Goal: Information Seeking & Learning: Learn about a topic

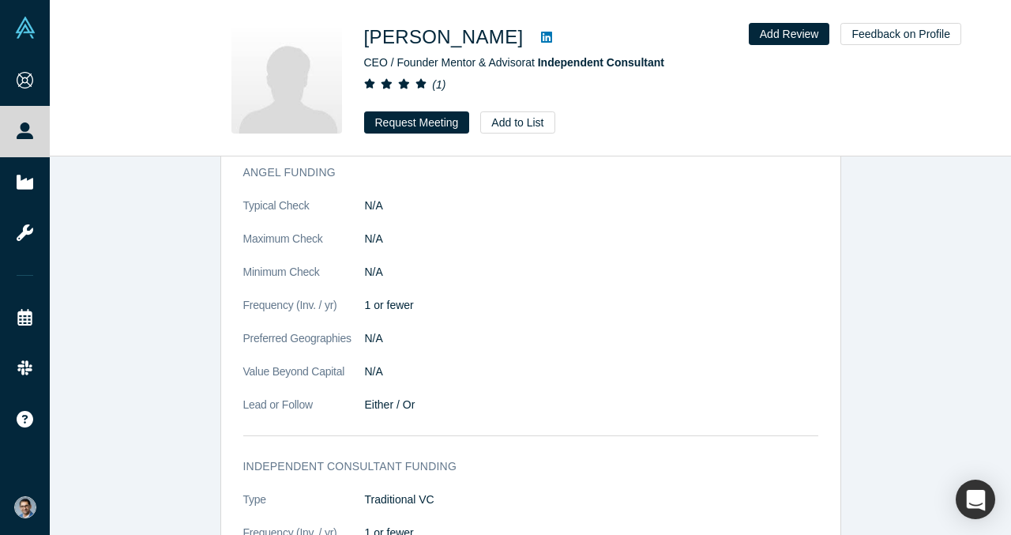
scroll to position [1164, 0]
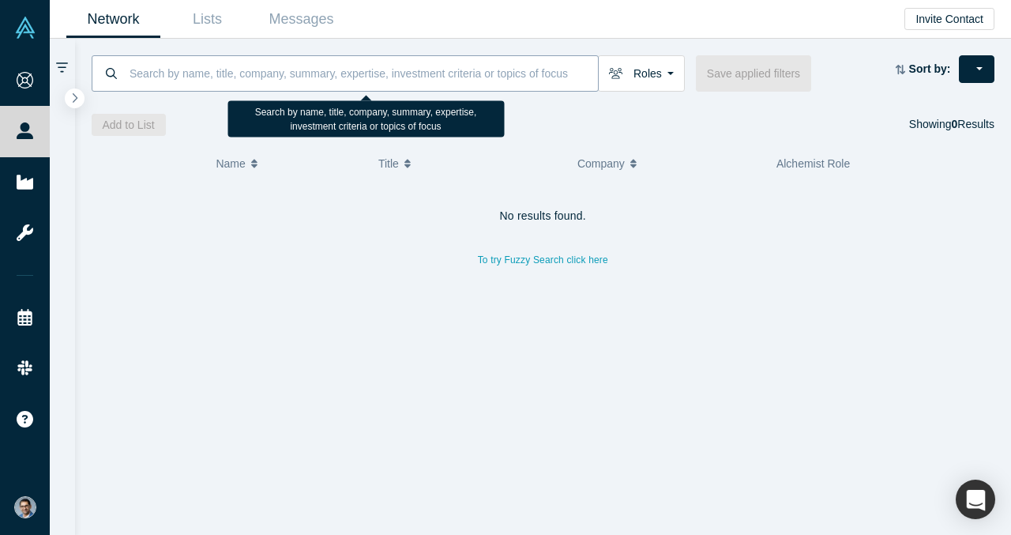
click at [375, 66] on input at bounding box center [363, 72] width 470 height 37
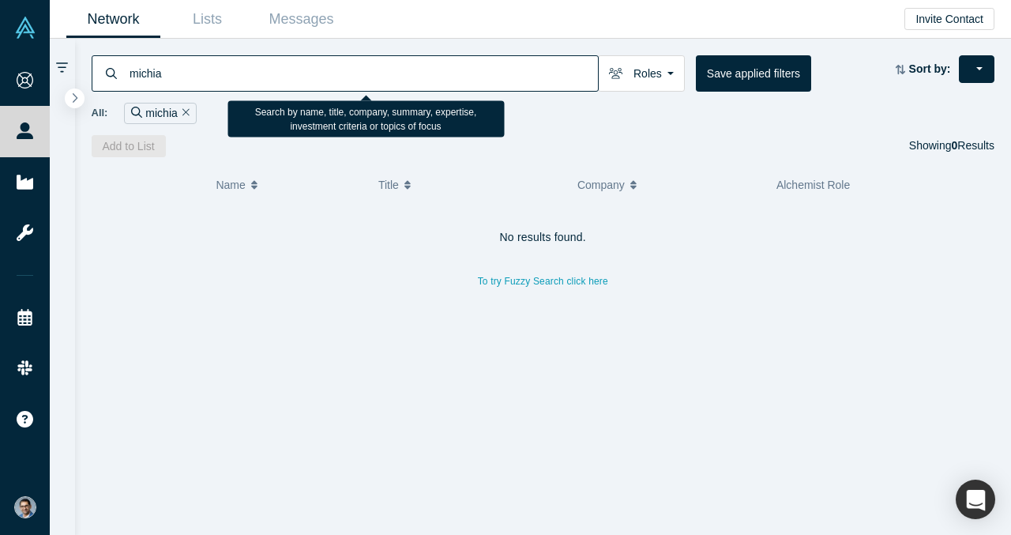
type input "michia"
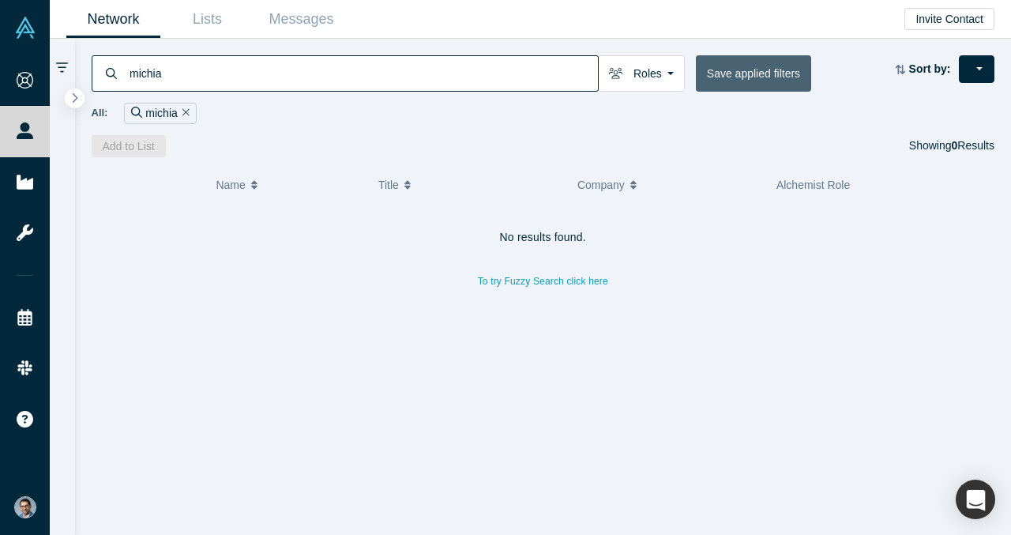
click at [730, 67] on button "Save applied filters" at bounding box center [753, 73] width 115 height 36
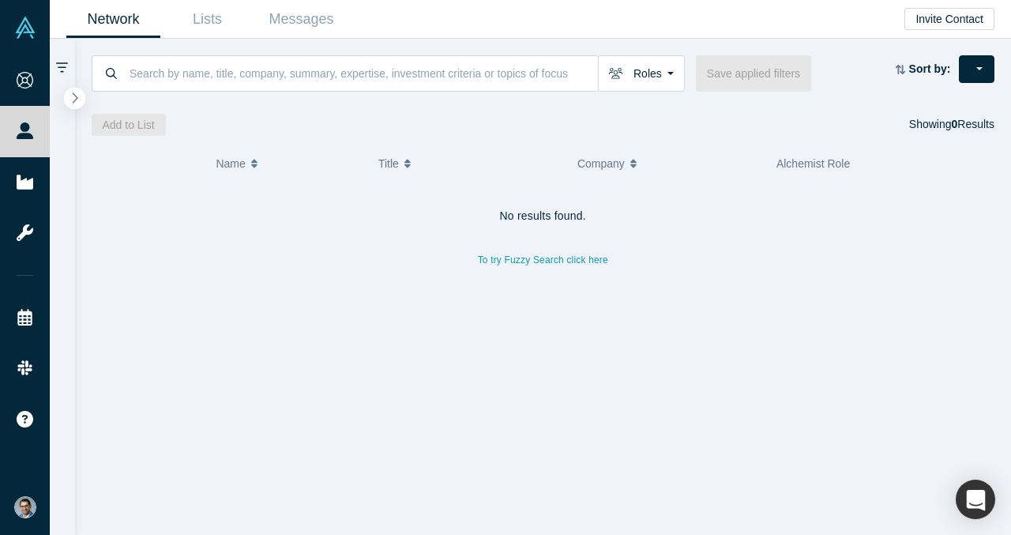
click at [74, 93] on icon "button" at bounding box center [75, 98] width 8 height 12
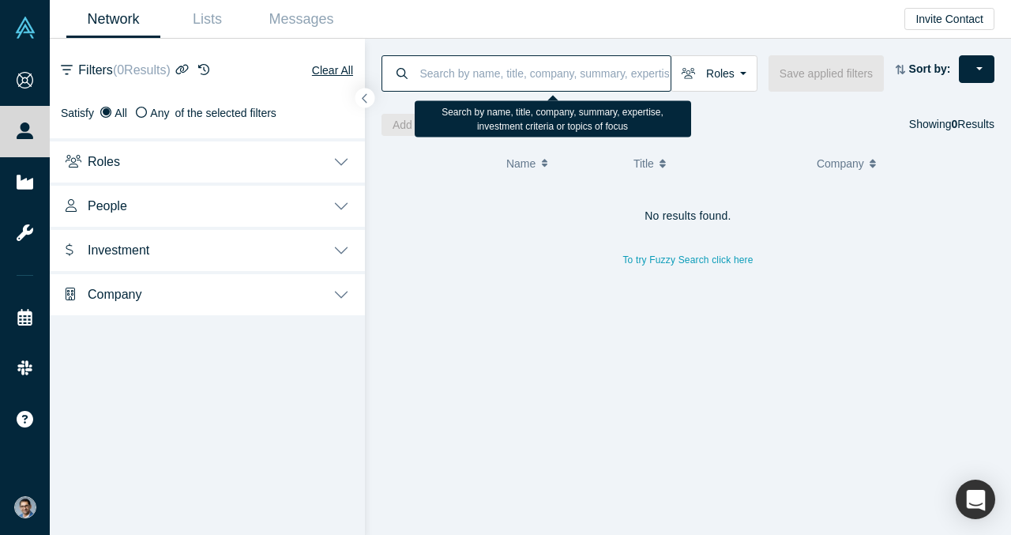
click at [482, 73] on input at bounding box center [544, 72] width 252 height 37
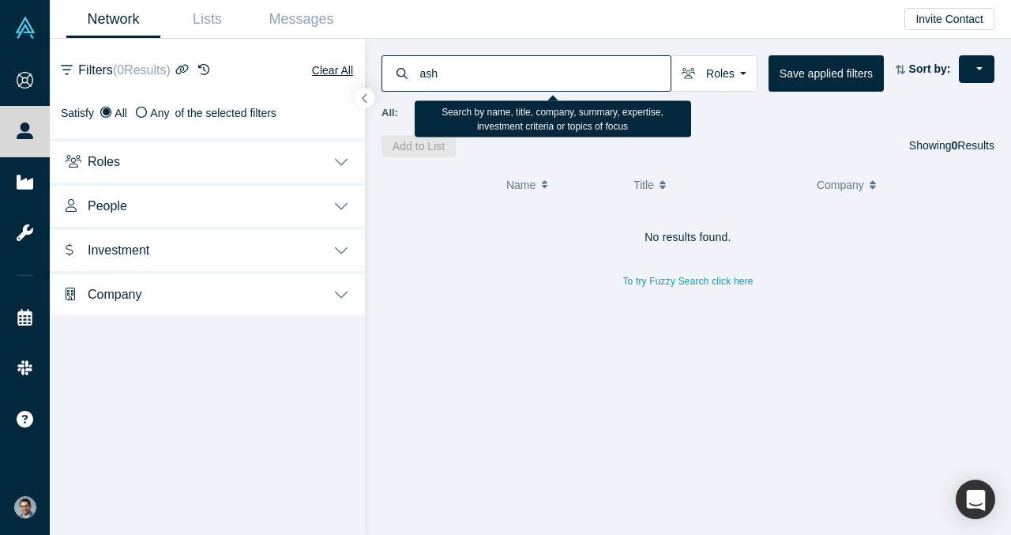
type input "ash"
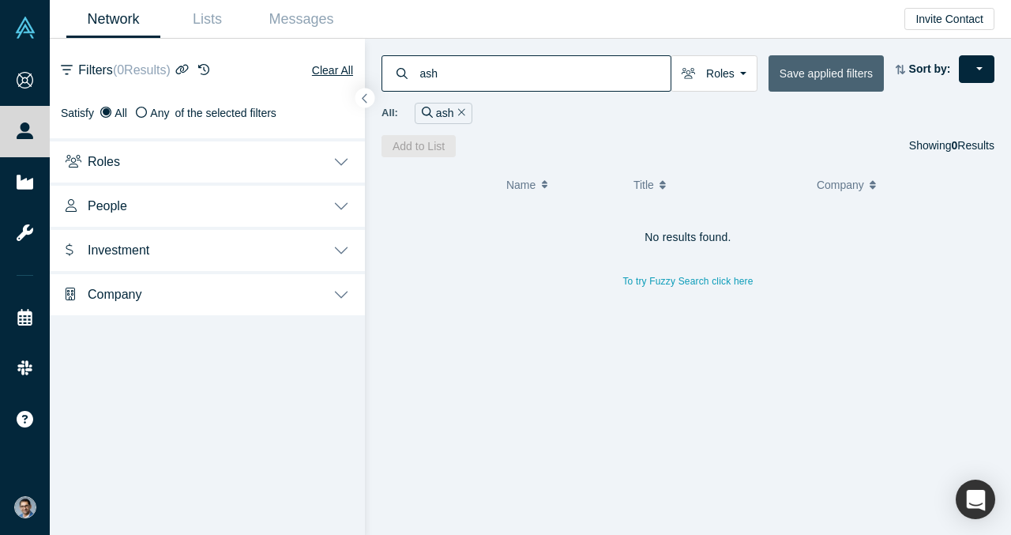
click at [785, 58] on button "Save applied filters" at bounding box center [825, 73] width 115 height 36
